Goal: Task Accomplishment & Management: Manage account settings

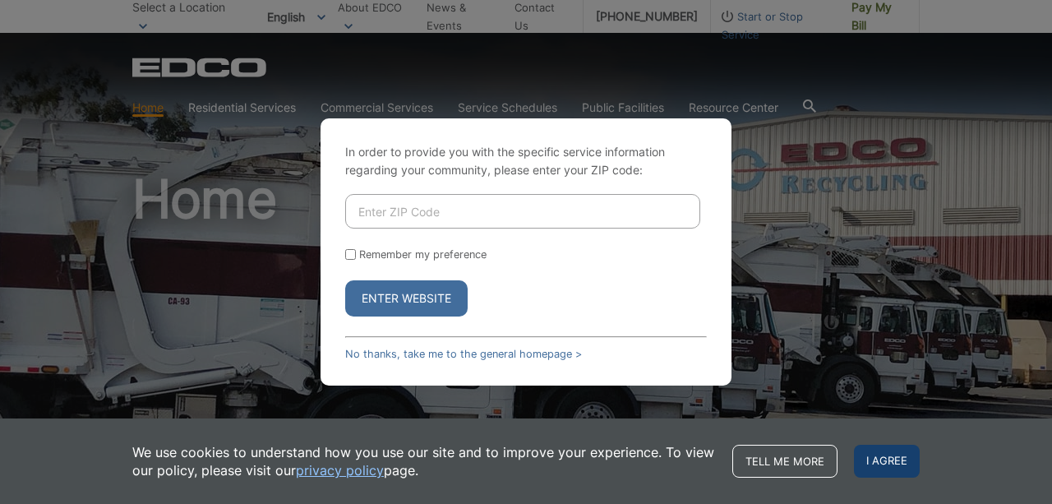
click at [896, 451] on span "I agree" at bounding box center [887, 461] width 66 height 33
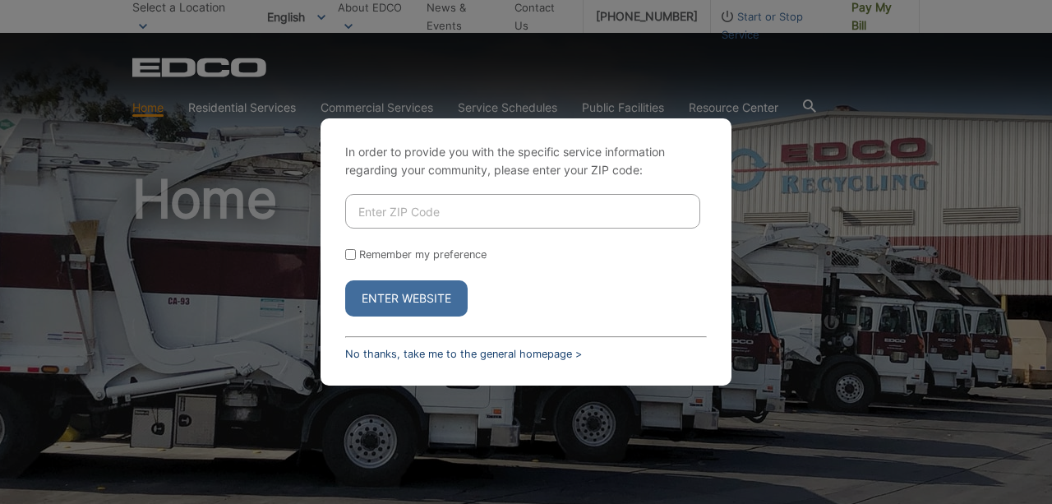
click at [522, 349] on link "No thanks, take me to the general homepage >" at bounding box center [463, 354] width 237 height 12
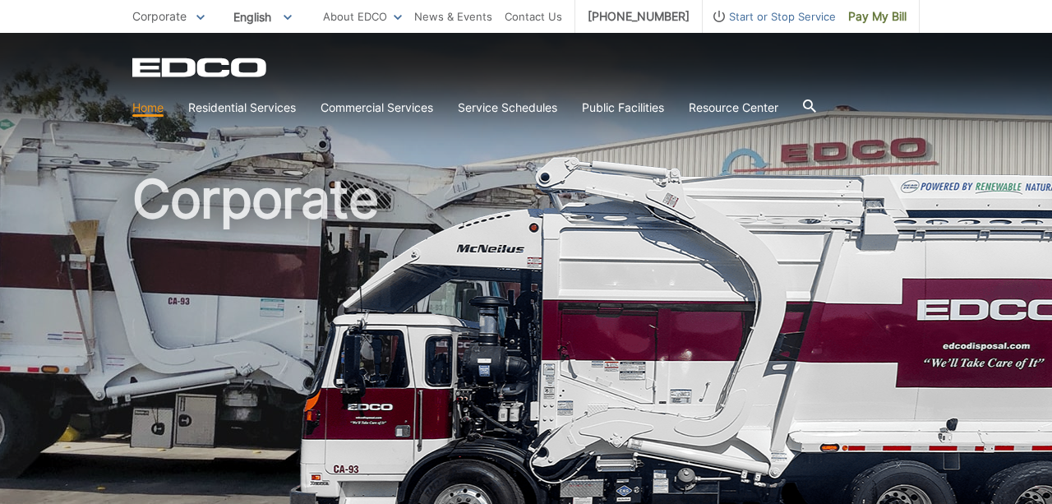
click at [152, 108] on link "Home" at bounding box center [147, 108] width 31 height 18
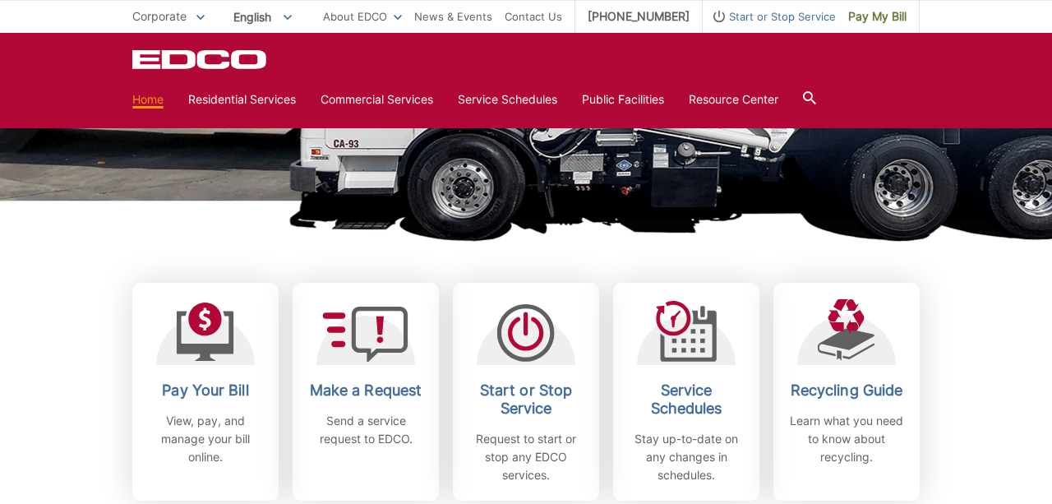
scroll to position [306, 0]
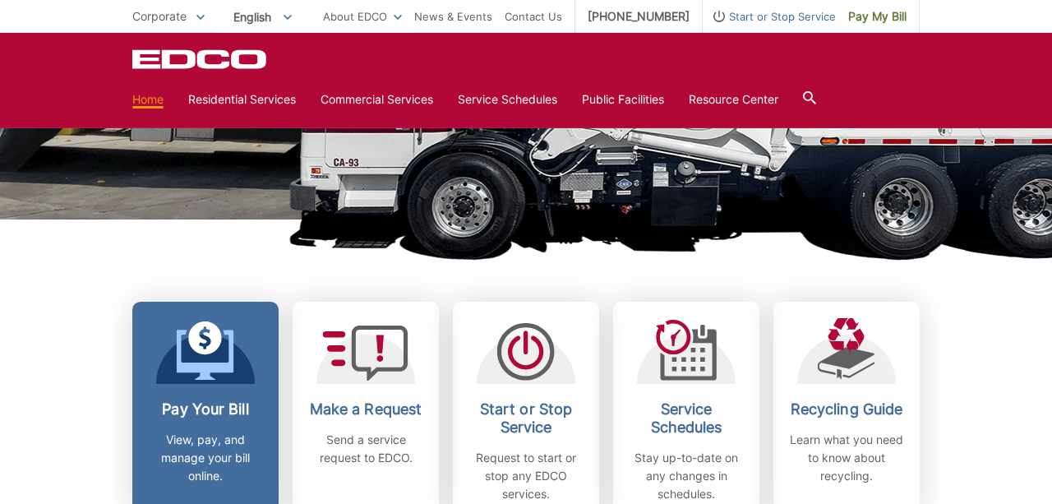
click at [205, 432] on p "View, pay, and manage your bill online." at bounding box center [206, 458] width 122 height 54
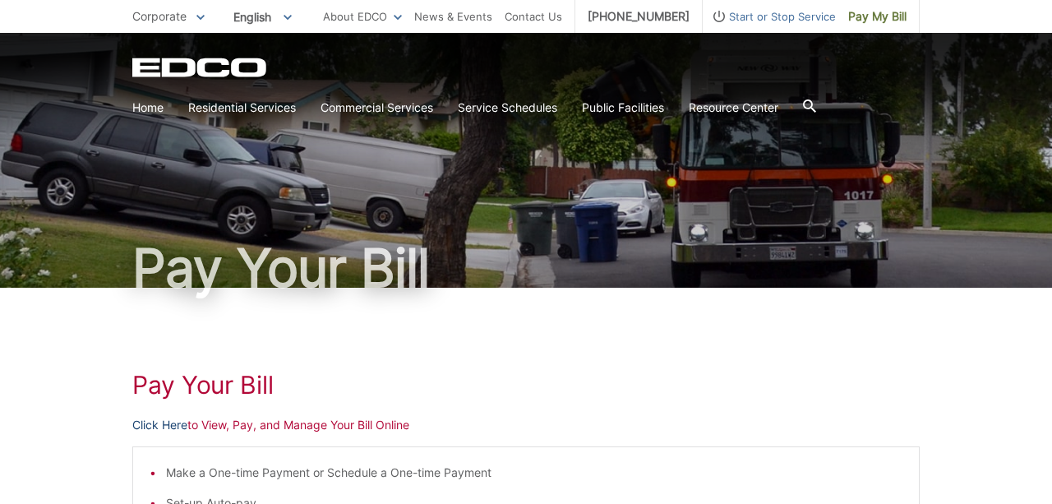
click at [170, 422] on link "Click Here" at bounding box center [159, 425] width 55 height 18
